Goal: Information Seeking & Learning: Learn about a topic

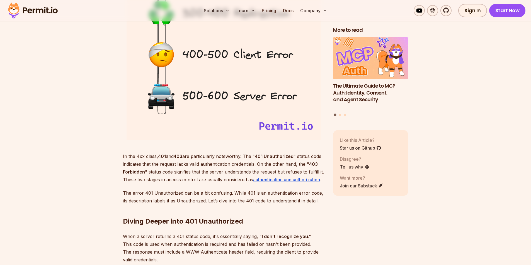
scroll to position [808, 0]
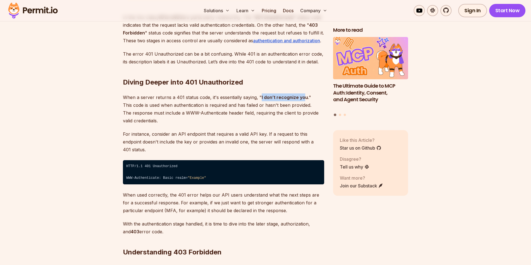
drag, startPoint x: 260, startPoint y: 95, endPoint x: 303, endPoint y: 93, distance: 43.0
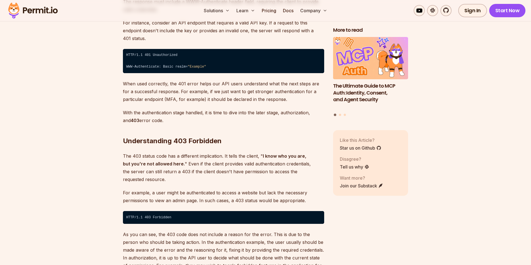
scroll to position [780, 0]
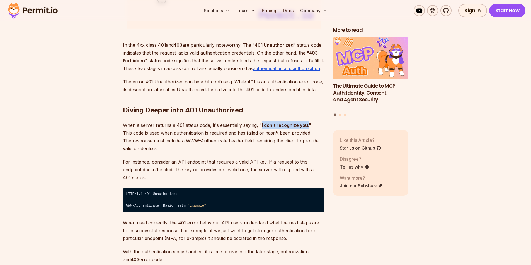
drag, startPoint x: 259, startPoint y: 125, endPoint x: 306, endPoint y: 124, distance: 46.5
click at [306, 124] on p "When a server returns a 401 status code, it's essentially saying, " I don’t rec…" at bounding box center [223, 136] width 201 height 31
click at [308, 135] on p "When a server returns a 401 status code, it's essentially saying, " I don’t rec…" at bounding box center [223, 136] width 201 height 31
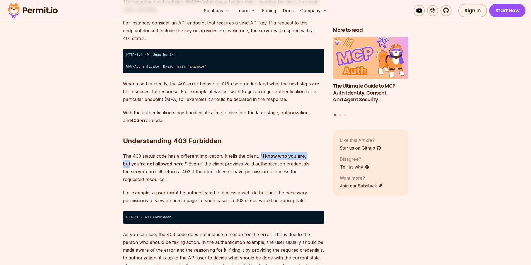
drag, startPoint x: 261, startPoint y: 146, endPoint x: 314, endPoint y: 147, distance: 52.9
click at [314, 152] on p "The 403 status code has a different implication. It tells the client, " I know …" at bounding box center [223, 167] width 201 height 31
drag, startPoint x: 125, startPoint y: 156, endPoint x: 178, endPoint y: 159, distance: 53.0
click at [178, 159] on p "The 403 status code has a different implication. It tells the client, " I know …" at bounding box center [223, 167] width 201 height 31
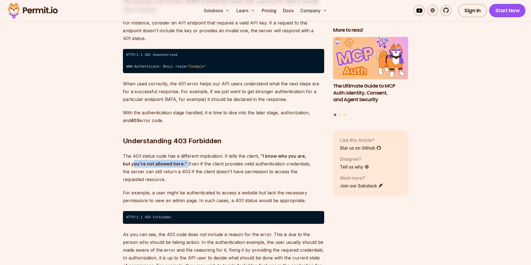
click at [178, 159] on p "The 403 status code has a different implication. It tells the client, " I know …" at bounding box center [223, 167] width 201 height 31
